Goal: Information Seeking & Learning: Learn about a topic

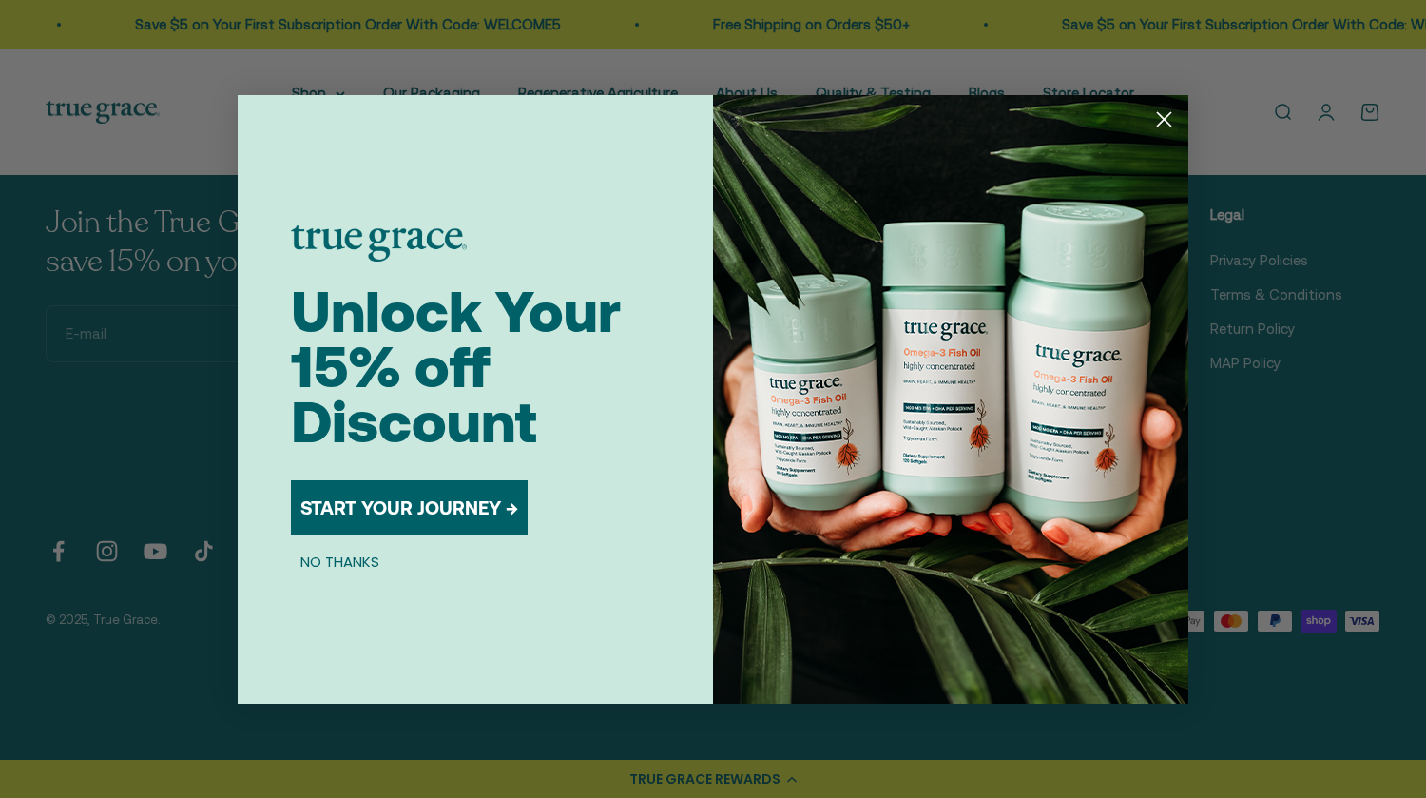
scroll to position [6549, 0]
click at [1155, 109] on circle "Close dialog" at bounding box center [1163, 118] width 31 height 31
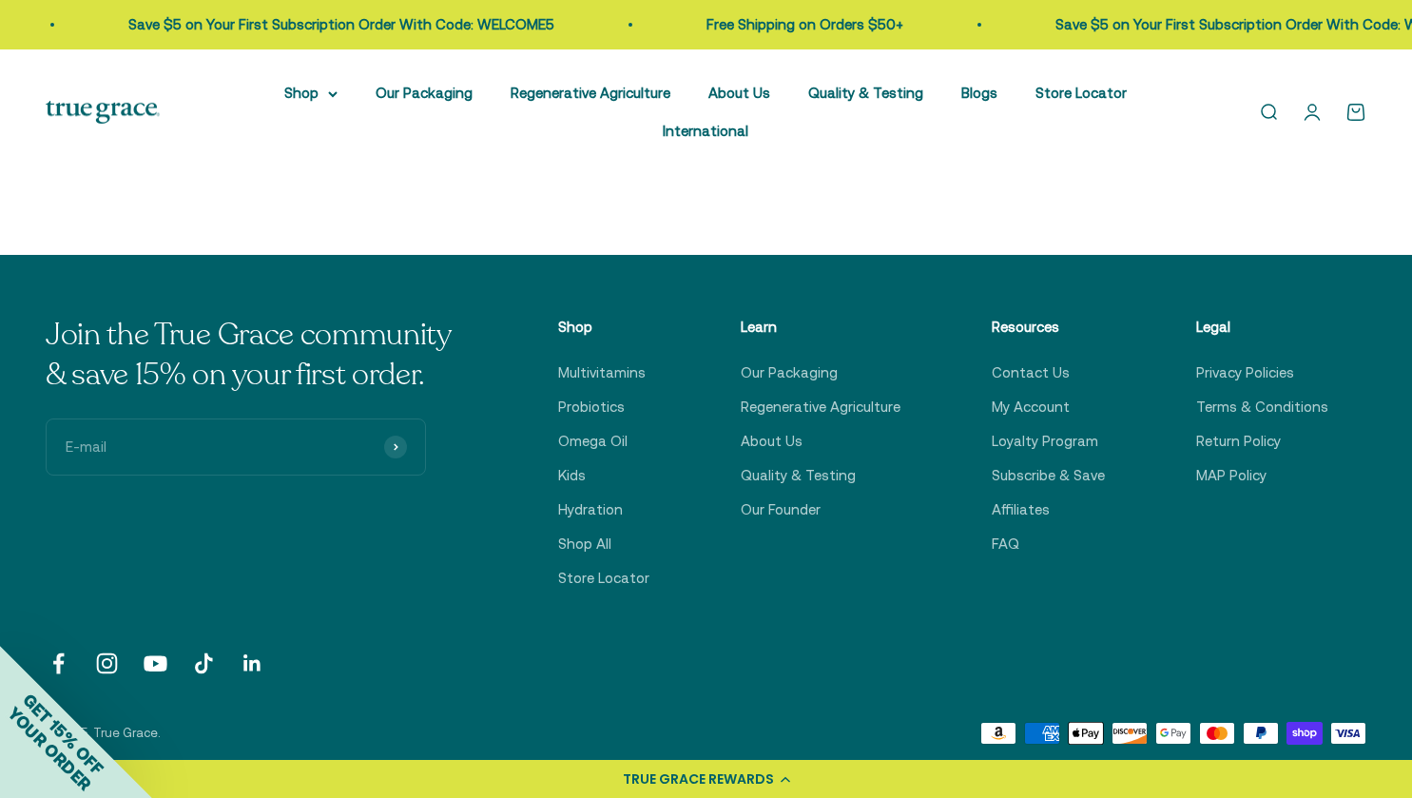
scroll to position [6462, 0]
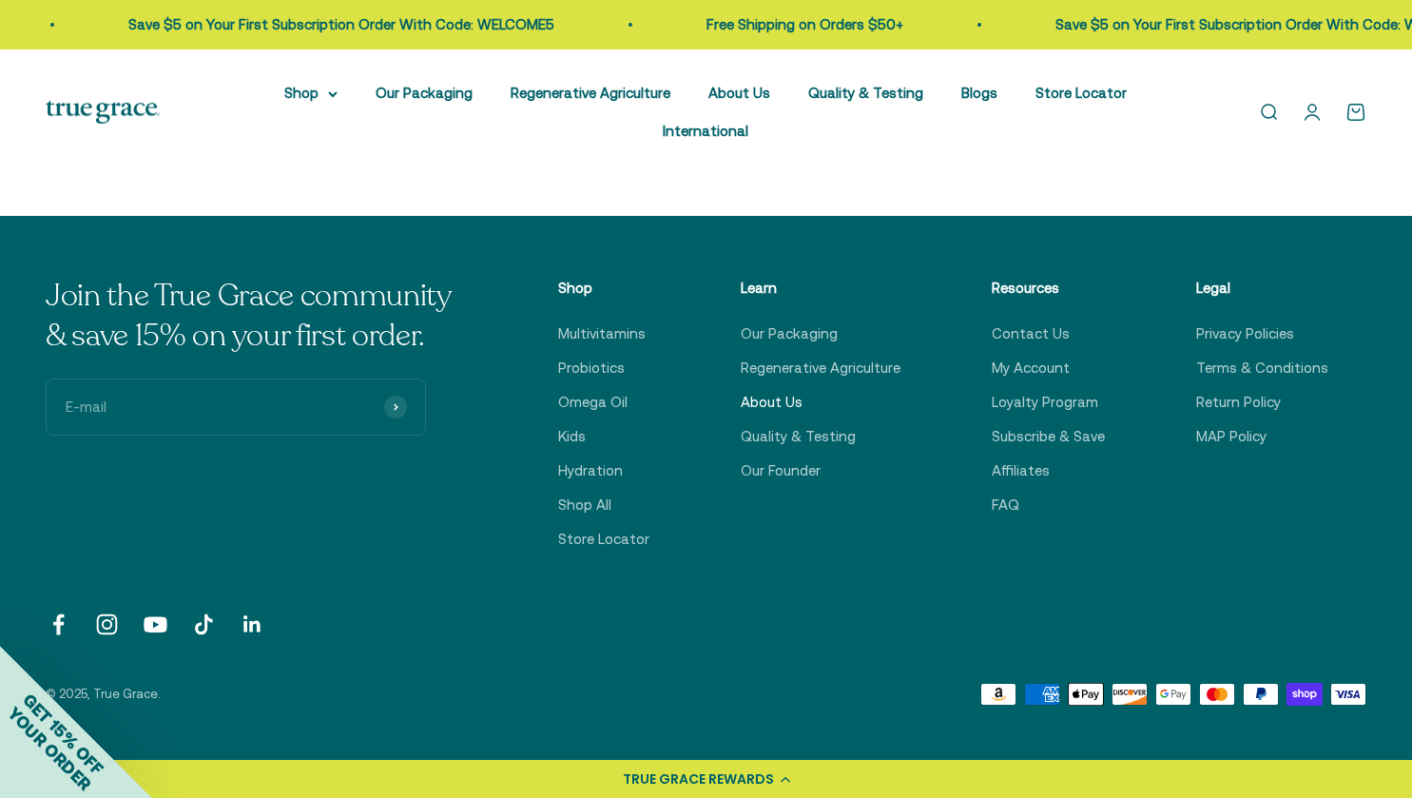
click at [762, 412] on link "About Us" at bounding box center [771, 402] width 62 height 23
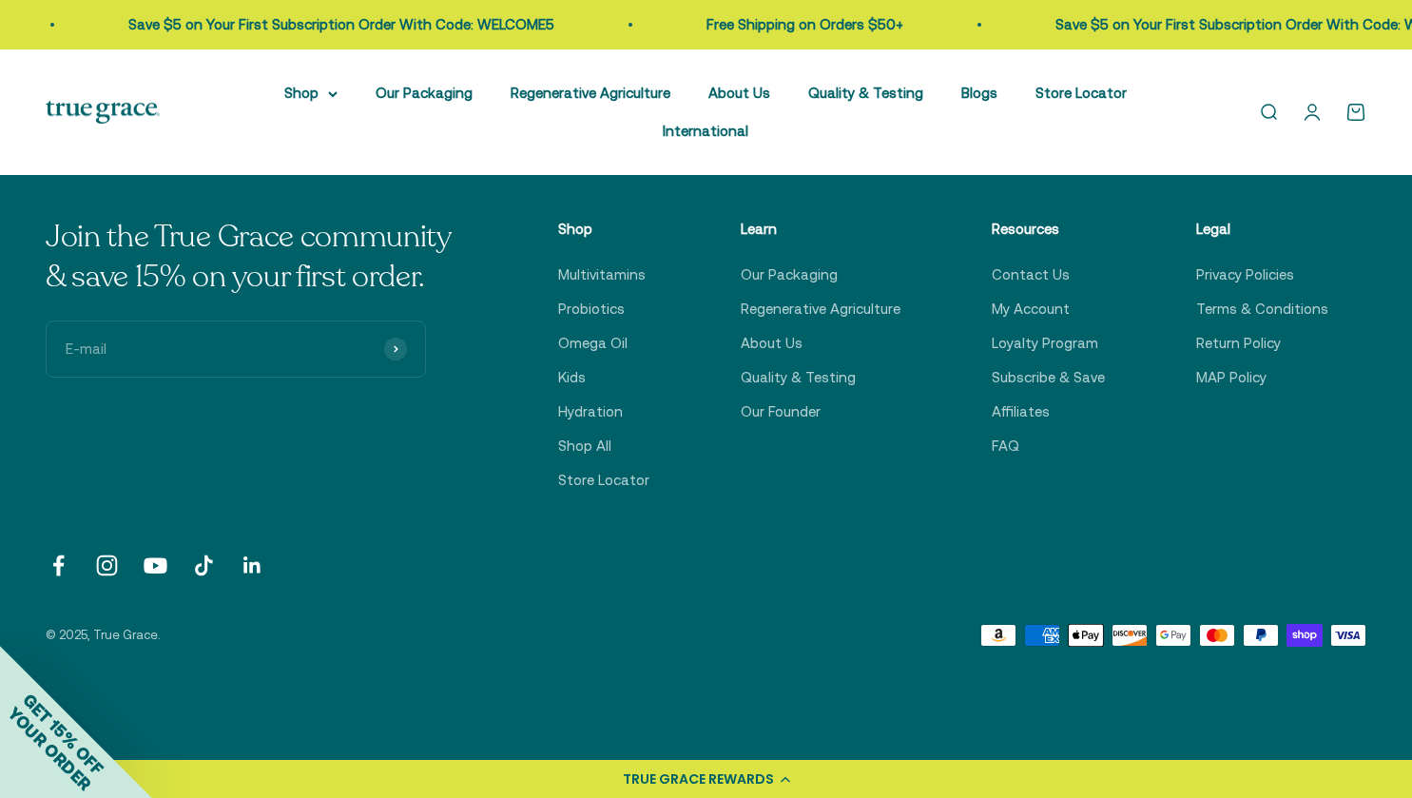
scroll to position [4769, 0]
